Goal: Register for event/course

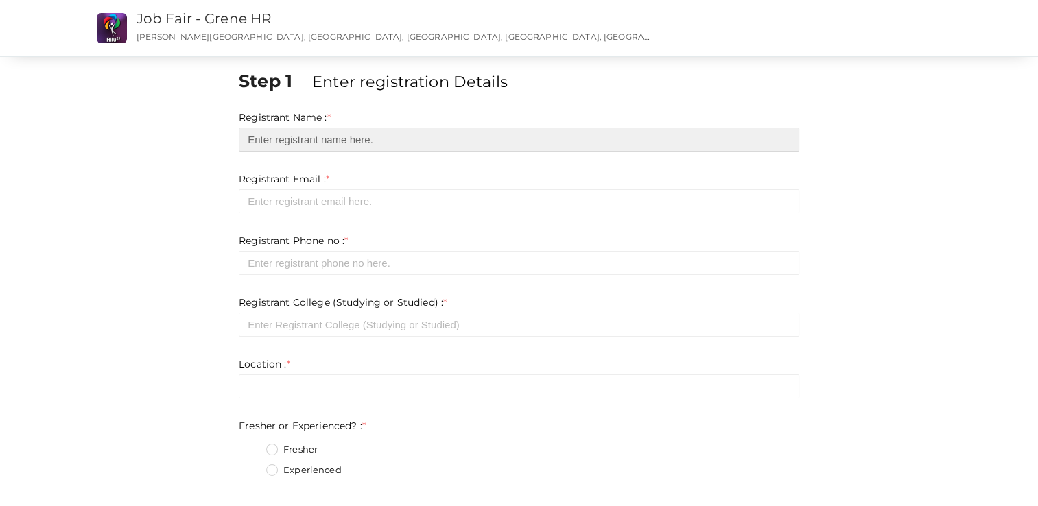
click at [285, 137] on input "text" at bounding box center [519, 140] width 561 height 24
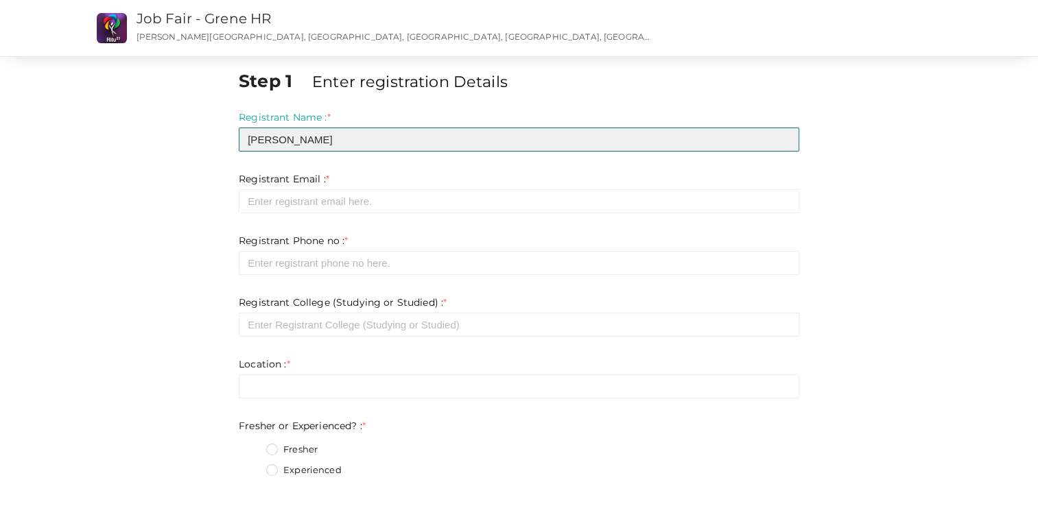
type input "Ganga Anilkumar"
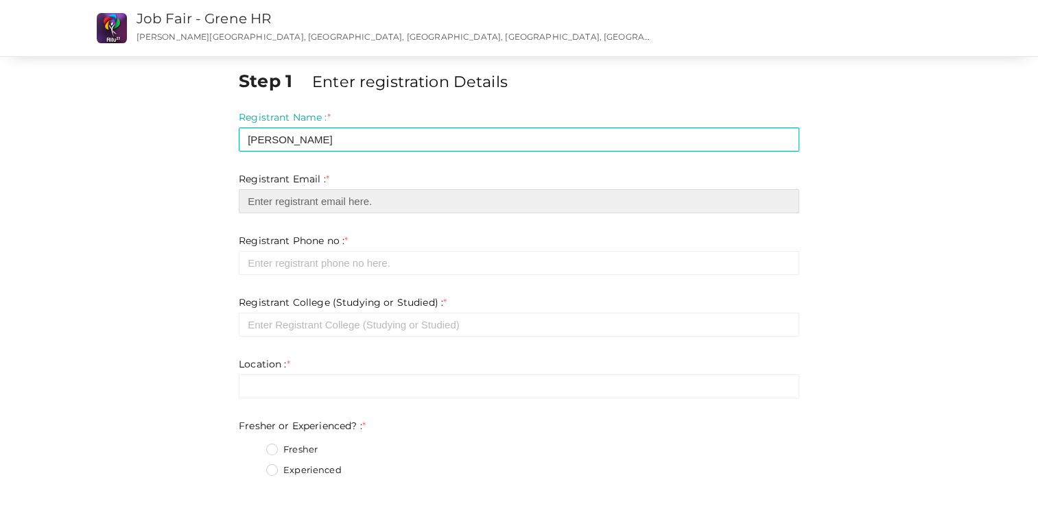
click at [284, 198] on input "email" at bounding box center [519, 201] width 561 height 24
type input "gangaanilkumar755@gmail.com"
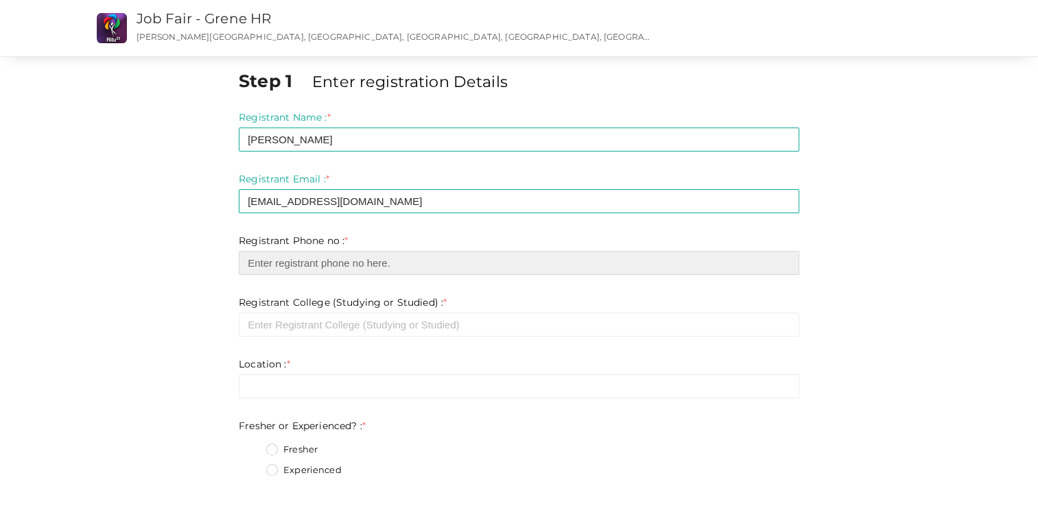
click at [332, 270] on input "number" at bounding box center [519, 263] width 561 height 24
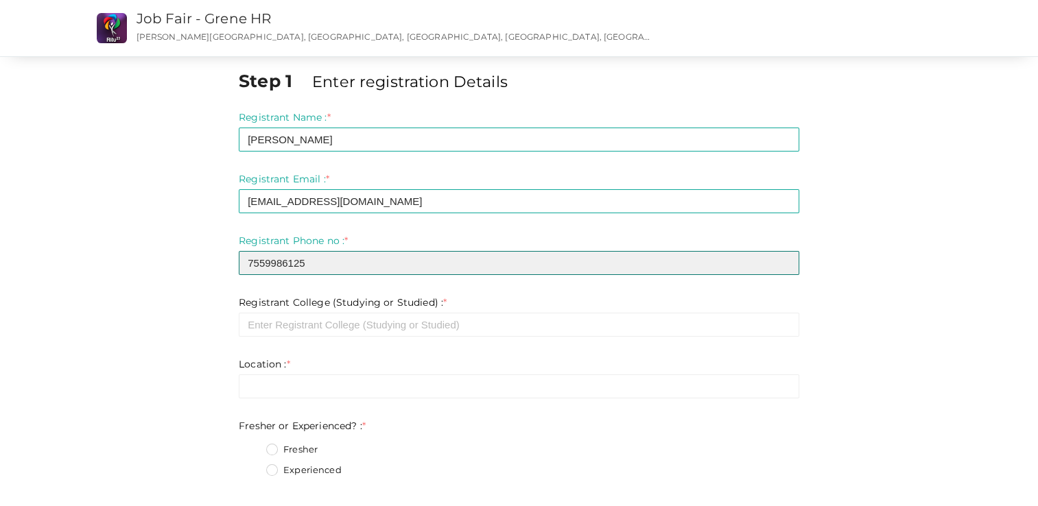
type input "7559986125"
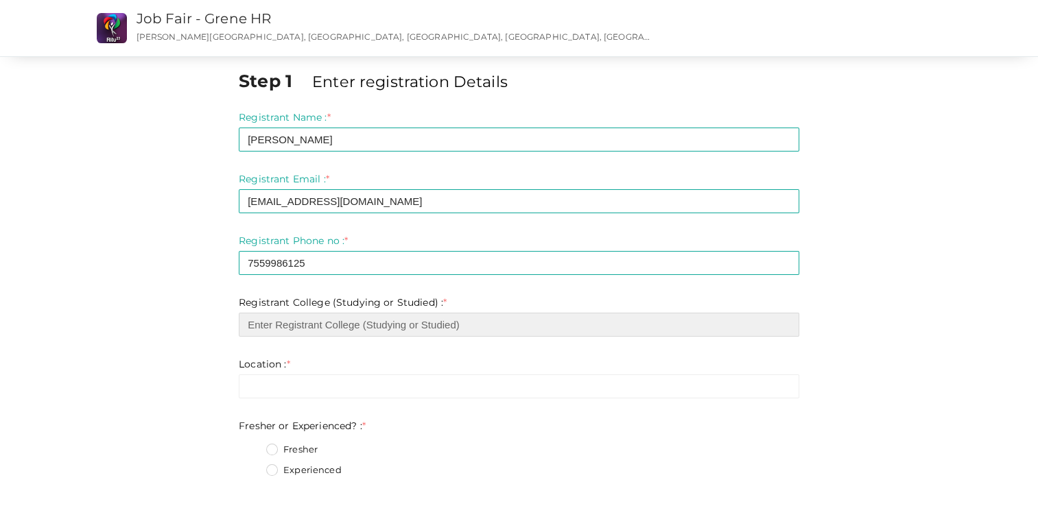
click at [311, 332] on input "text" at bounding box center [519, 325] width 561 height 24
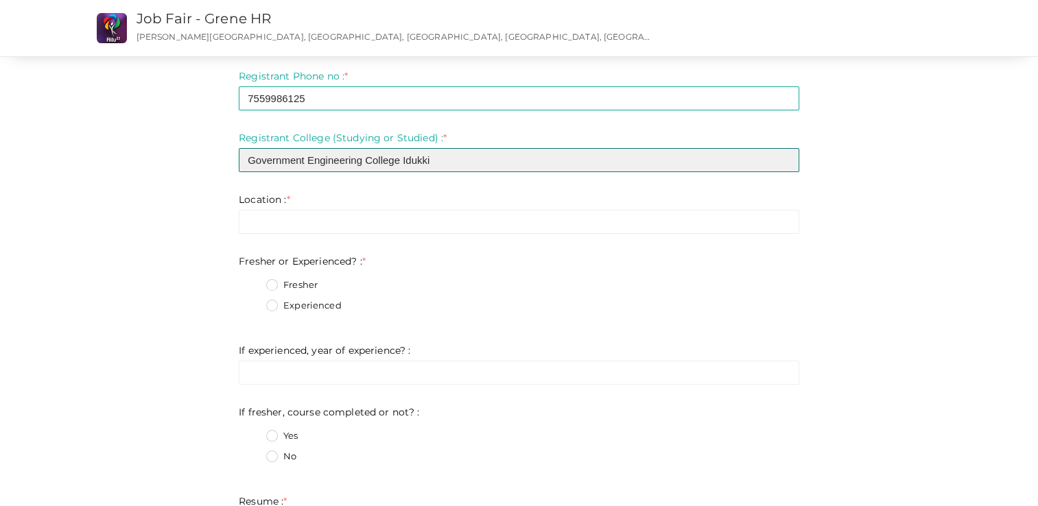
scroll to position [166, 0]
type input "Government Engineering College Idukki"
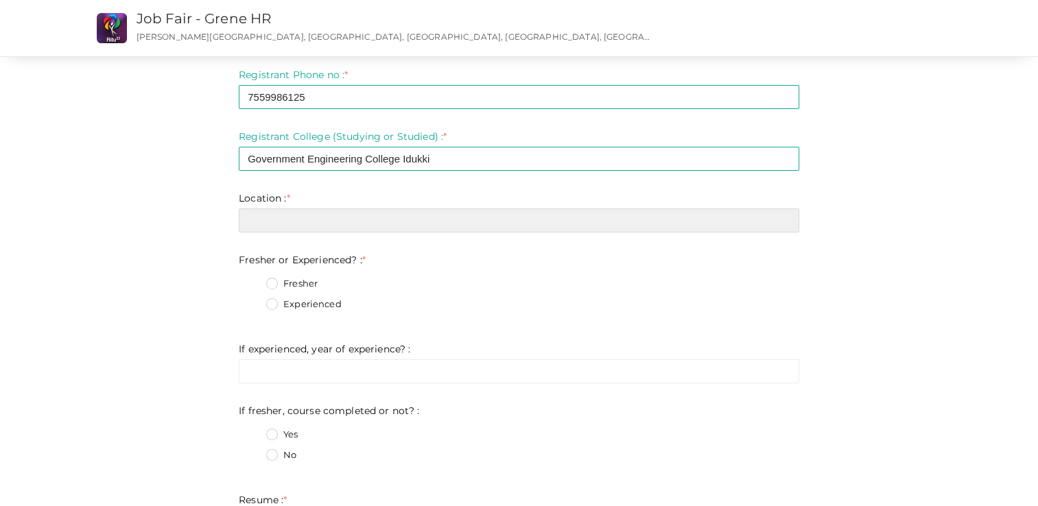
click at [276, 220] on input "text" at bounding box center [519, 221] width 561 height 24
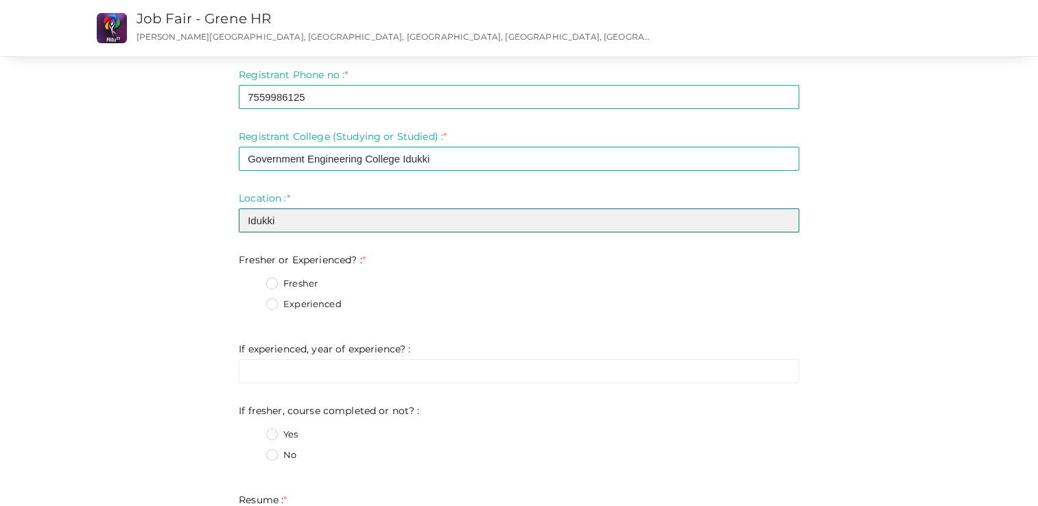
type input "Idukki"
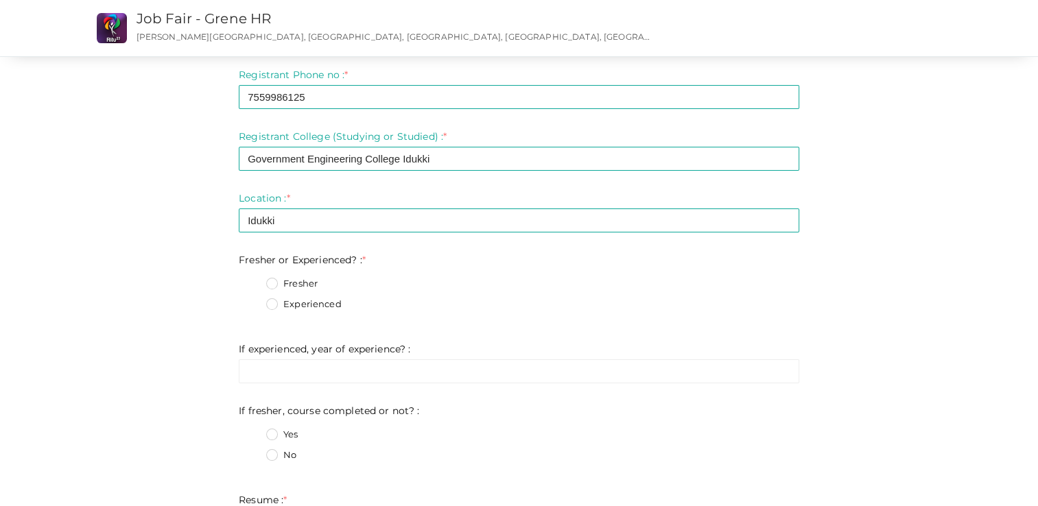
click at [270, 288] on label "Fresher" at bounding box center [291, 284] width 51 height 14
click at [252, 280] on Experienced\?\+0 "Fresher" at bounding box center [252, 280] width 0 height 0
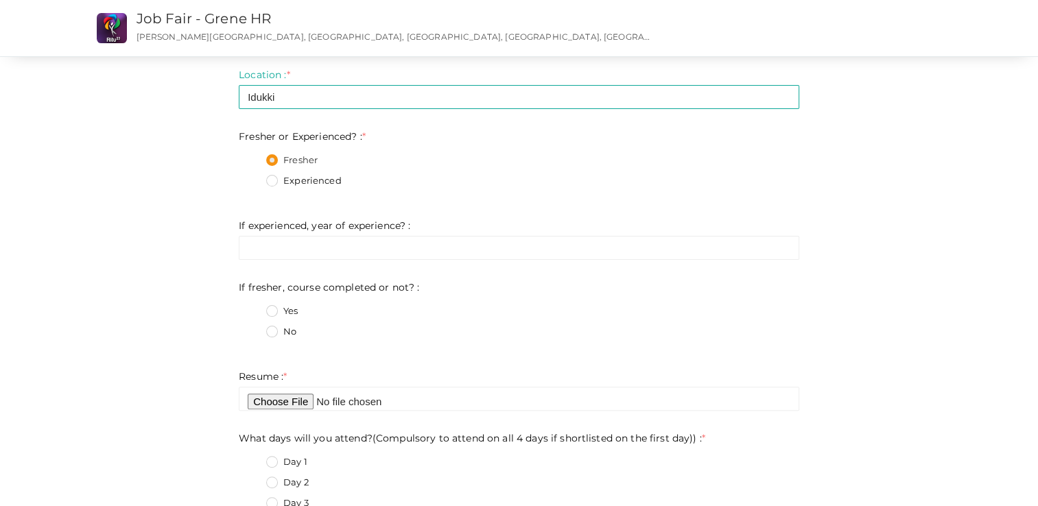
scroll to position [305, 0]
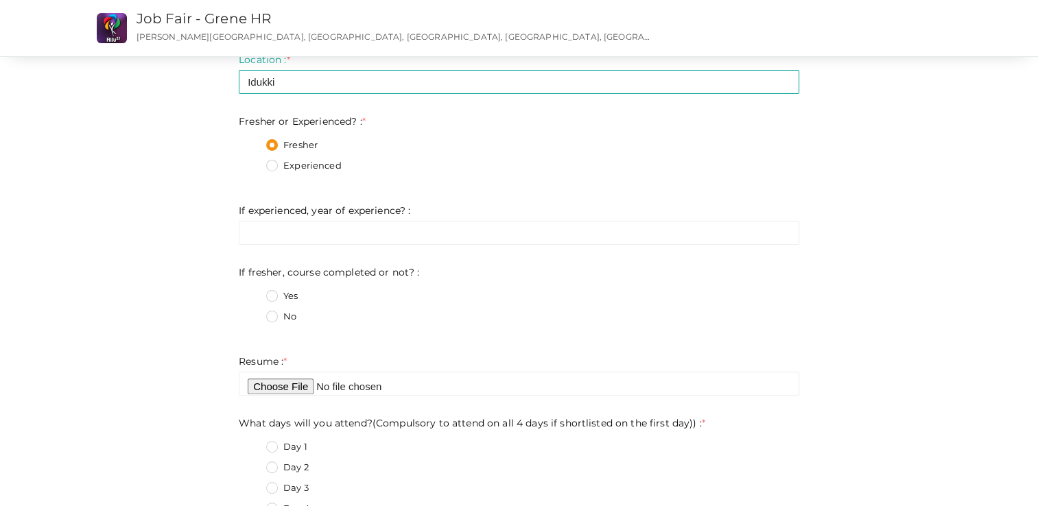
click at [273, 318] on label "No" at bounding box center [281, 317] width 30 height 14
click at [252, 313] on not\?\+1 "No" at bounding box center [252, 313] width 0 height 0
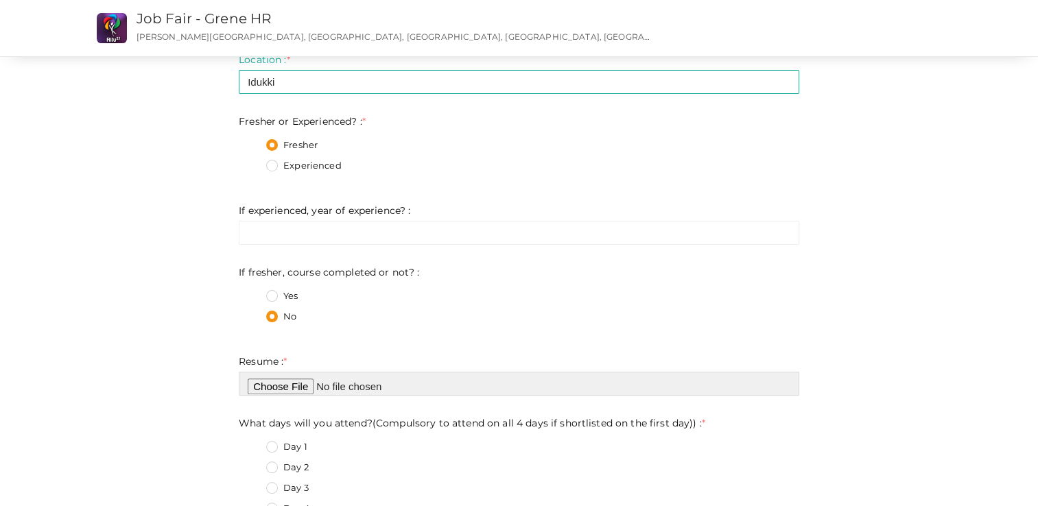
click at [290, 386] on input "file" at bounding box center [519, 384] width 561 height 24
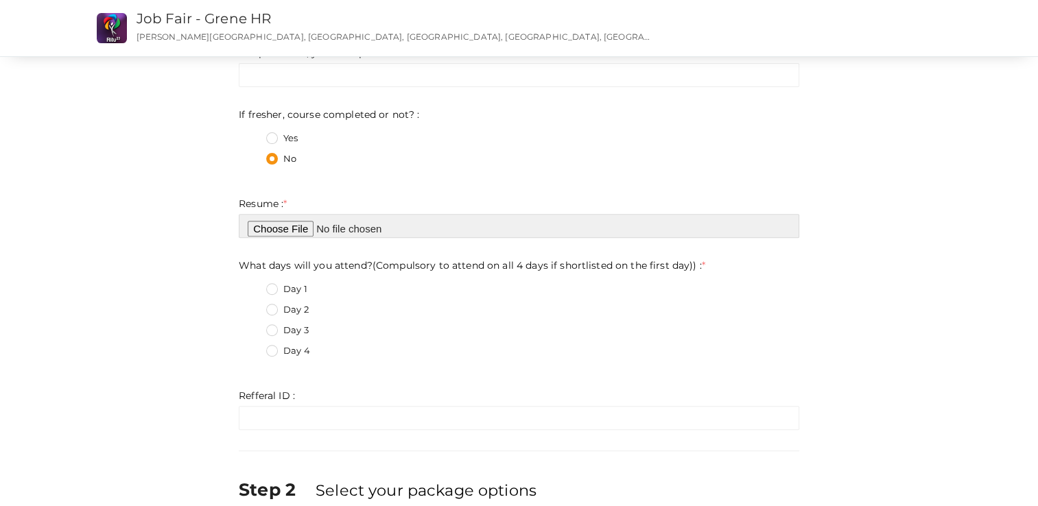
scroll to position [463, 0]
click at [283, 233] on input "file" at bounding box center [519, 225] width 561 height 24
click at [292, 224] on input "file" at bounding box center [519, 225] width 561 height 24
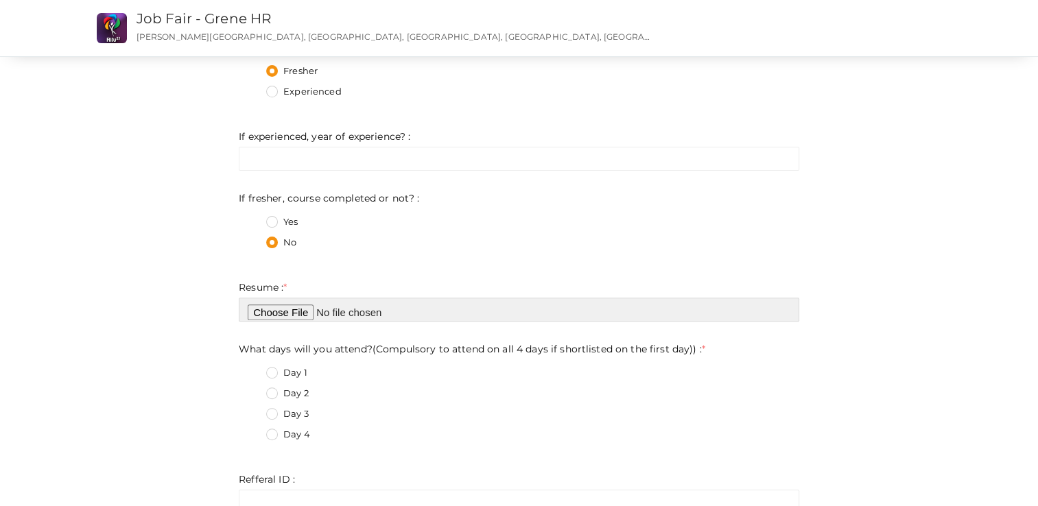
scroll to position [380, 0]
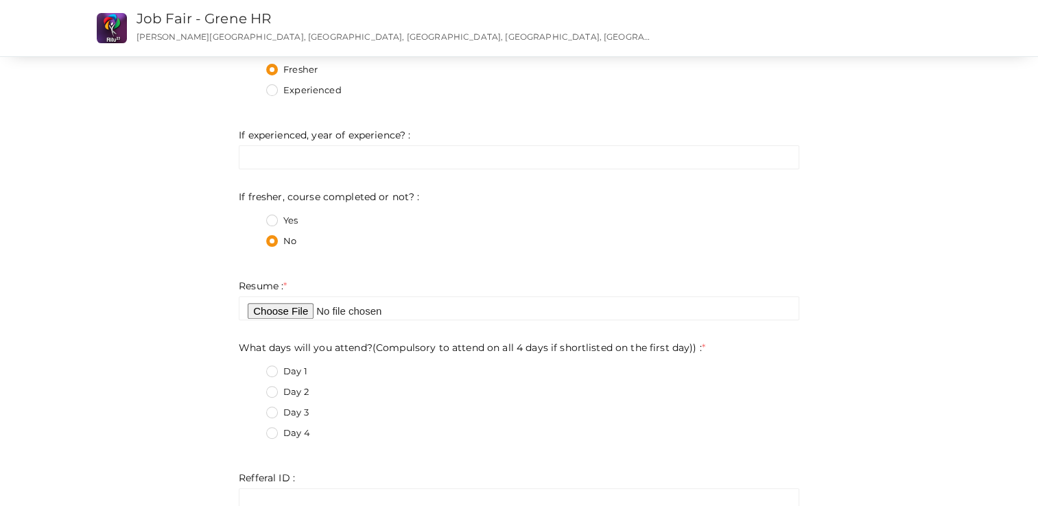
click at [272, 413] on label "Day 3" at bounding box center [287, 413] width 43 height 14
click at [252, 409] on day\)\)\+2 "Day 3" at bounding box center [252, 409] width 0 height 0
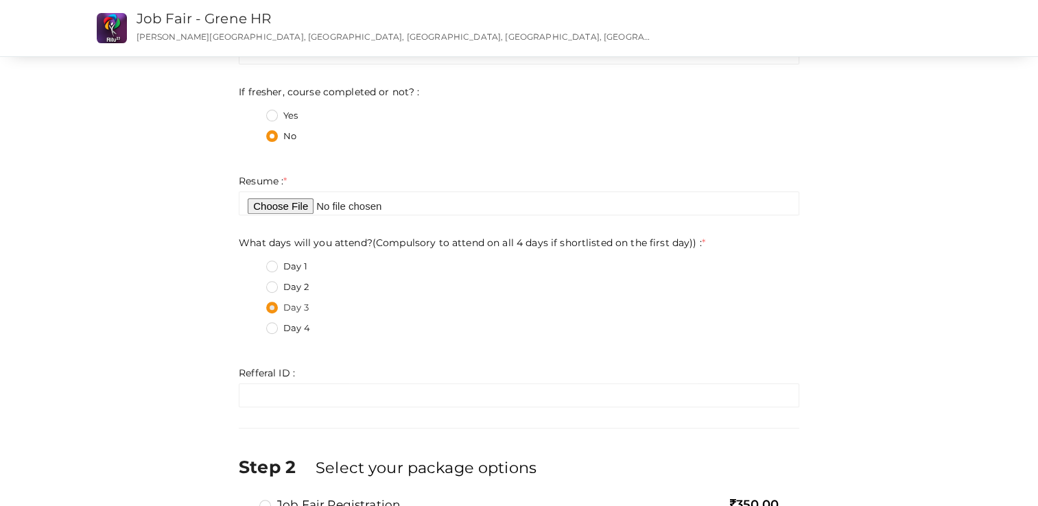
scroll to position [482, 0]
click at [368, 447] on div "Step 2 Select your package options Job Fair Registration 350.00 Limit Reached: …" at bounding box center [519, 493] width 561 height 96
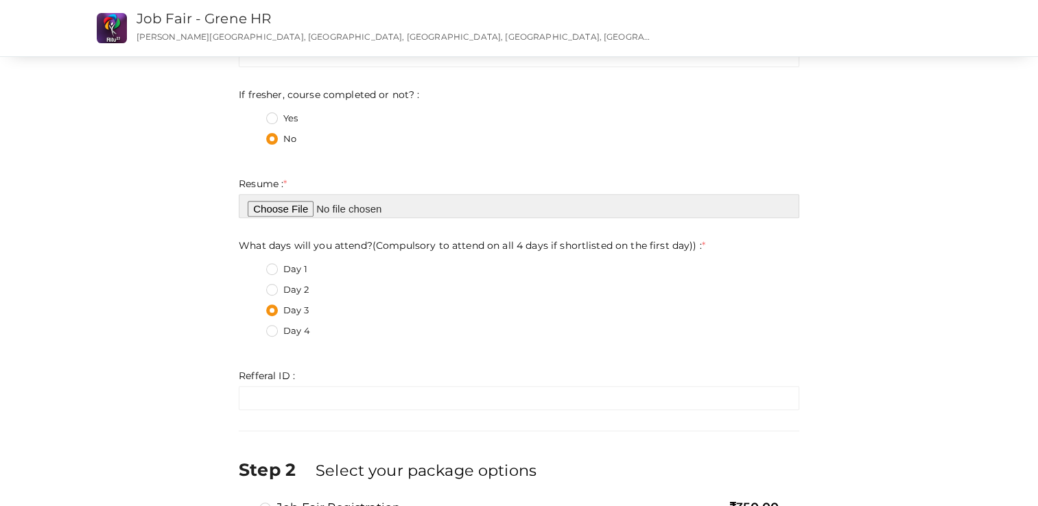
click at [286, 212] on input "file" at bounding box center [519, 206] width 561 height 24
click at [274, 207] on input "file" at bounding box center [519, 206] width 561 height 24
click at [296, 204] on input "file" at bounding box center [519, 206] width 561 height 24
click at [261, 210] on input "file" at bounding box center [519, 206] width 561 height 24
type input "C:\fakepath\32_Ganga Anilkumar.pdf"
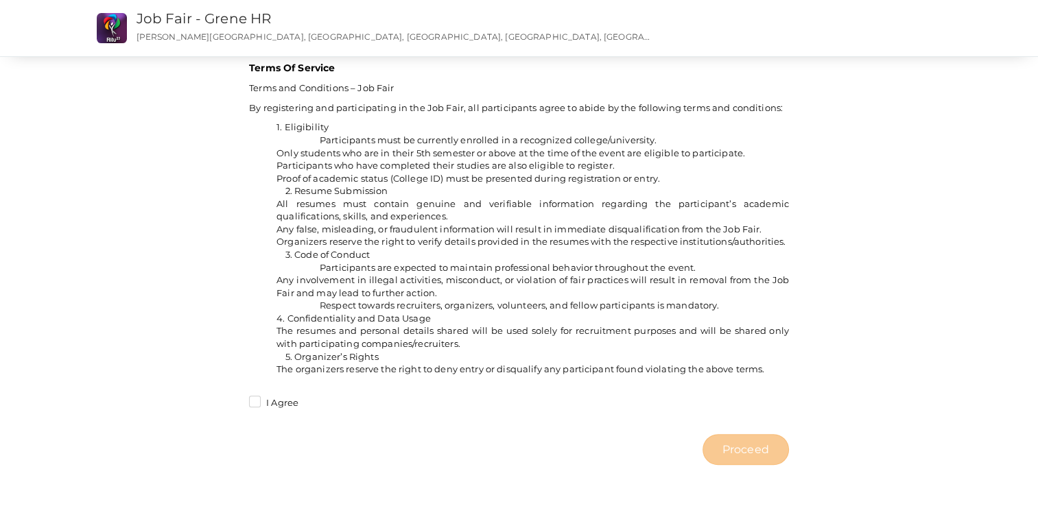
scroll to position [1025, 0]
click at [253, 402] on label "I Agree" at bounding box center [273, 404] width 49 height 14
click at [235, 399] on input "I Agree" at bounding box center [235, 399] width 0 height 0
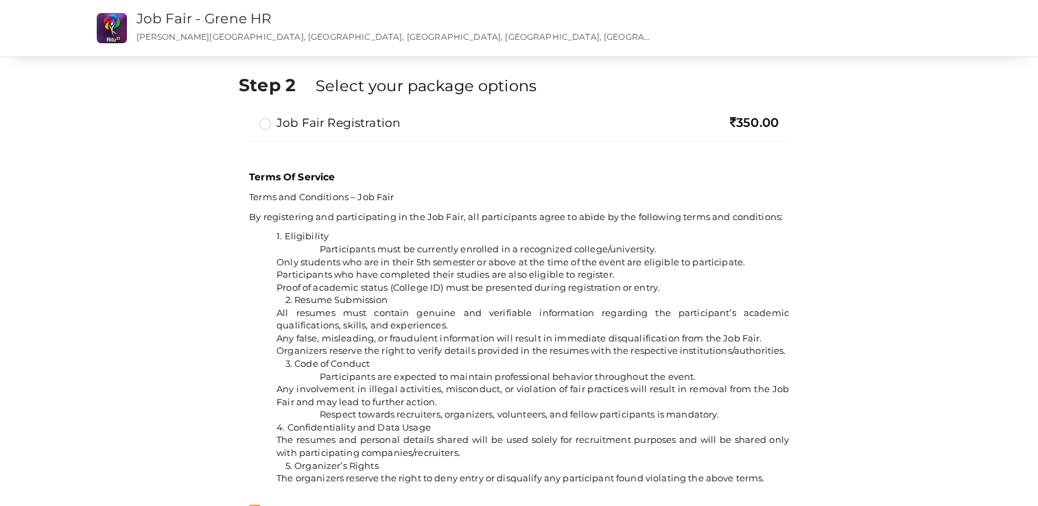
scroll to position [643, 0]
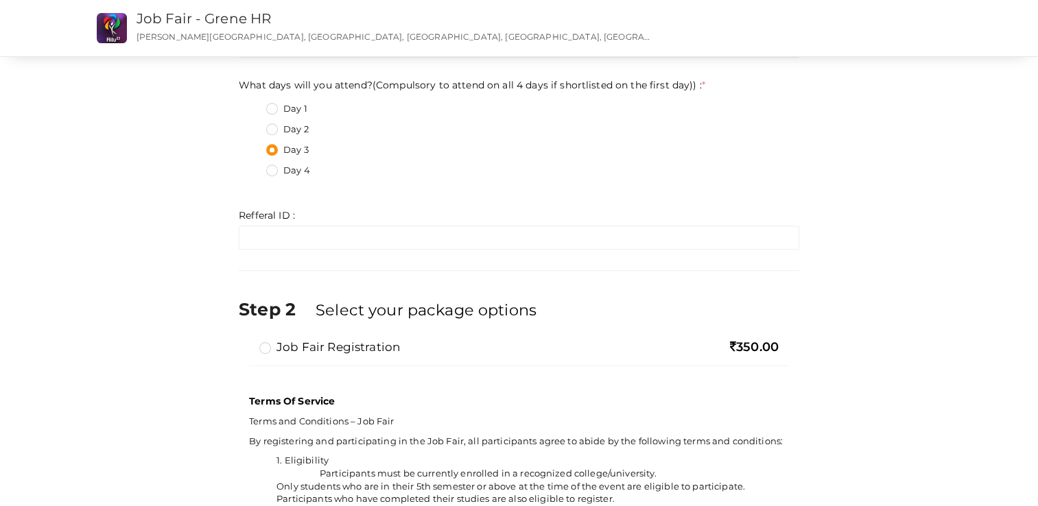
click at [259, 347] on label "Job Fair Registration" at bounding box center [329, 347] width 141 height 16
click at [246, 342] on input "Job Fair Registration" at bounding box center [246, 342] width 0 height 0
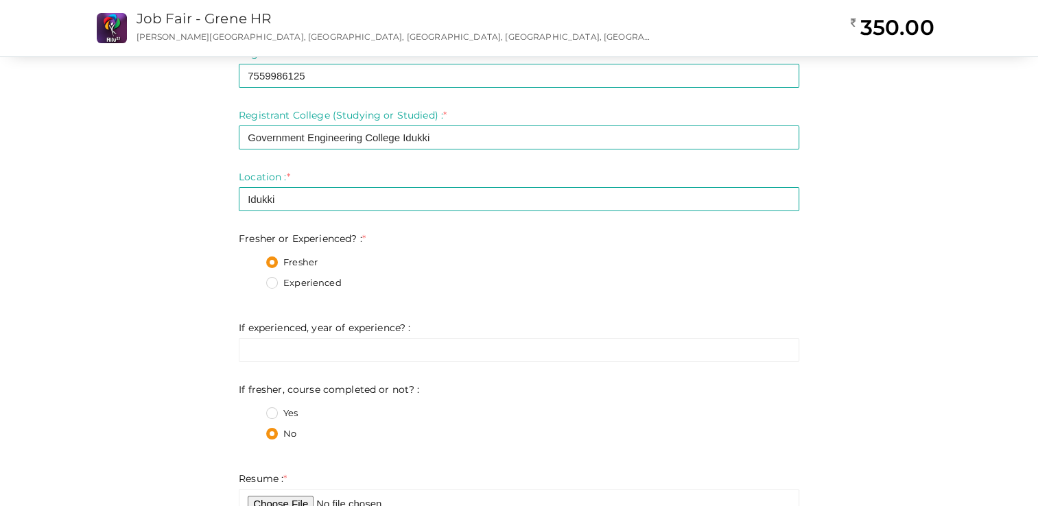
scroll to position [0, 0]
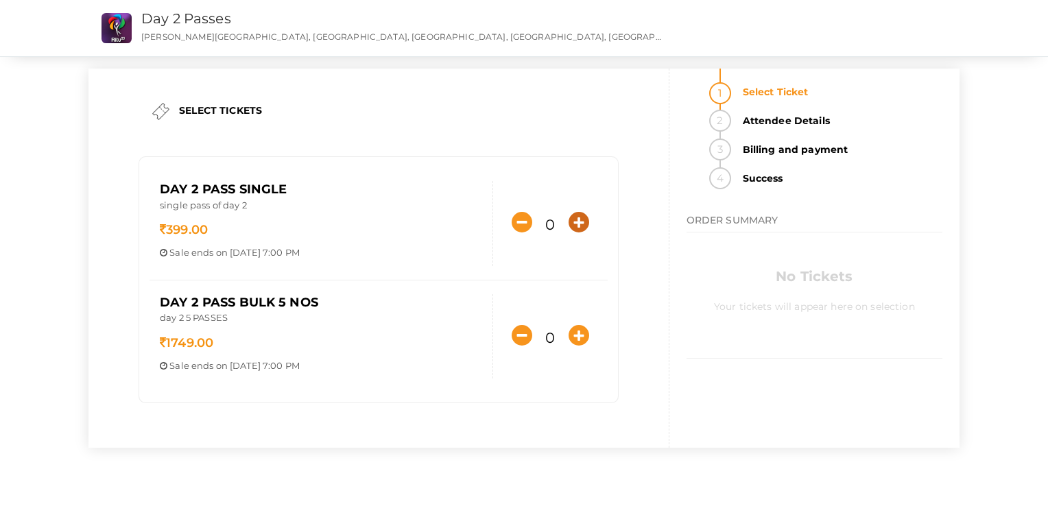
click at [574, 213] on icon "button" at bounding box center [579, 222] width 21 height 21
type input "1"
